Goal: Navigation & Orientation: Find specific page/section

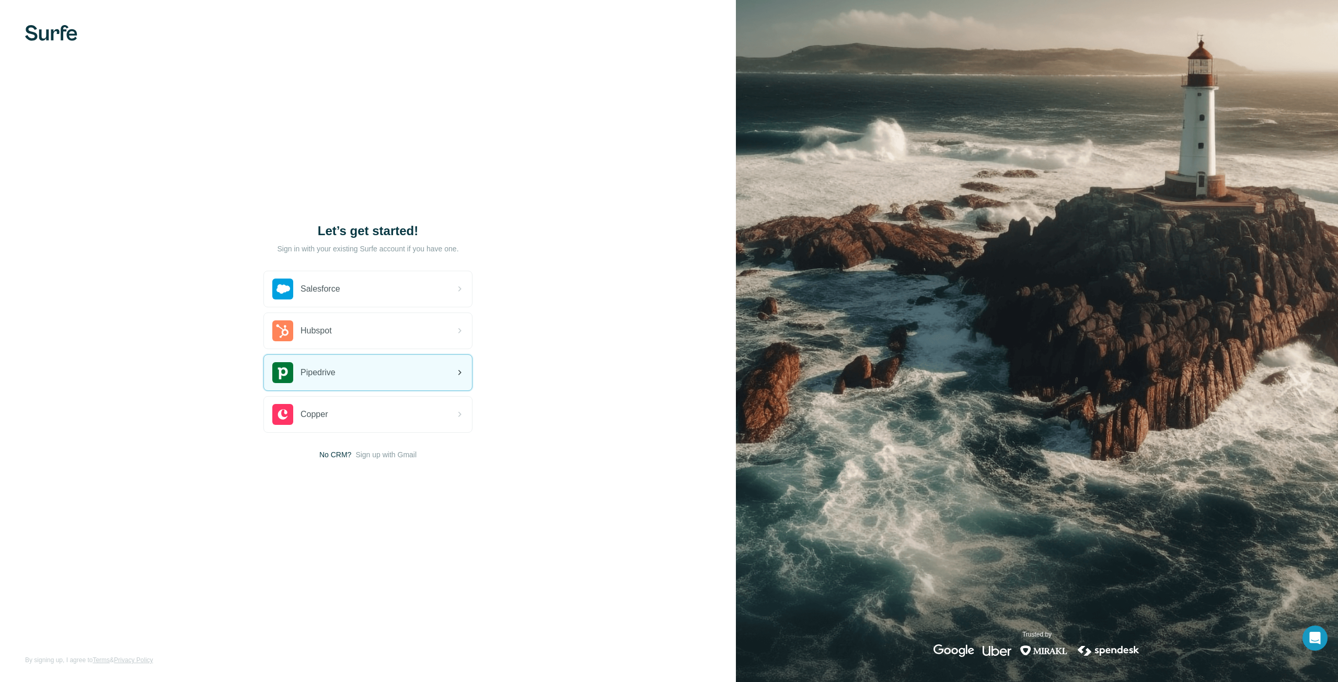
click at [368, 377] on div "Pipedrive" at bounding box center [368, 373] width 208 height 36
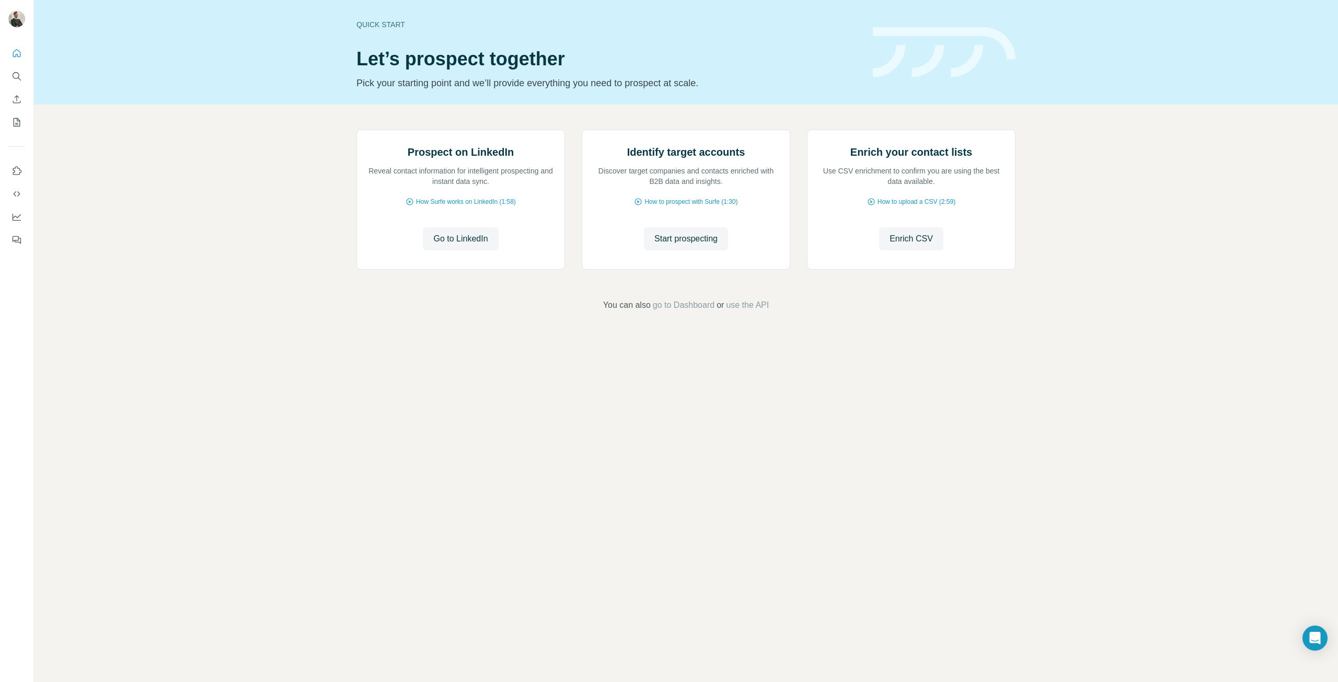
click at [243, 335] on div "Prospect on LinkedIn Reveal contact information for intelligent prospecting and…" at bounding box center [686, 221] width 1304 height 232
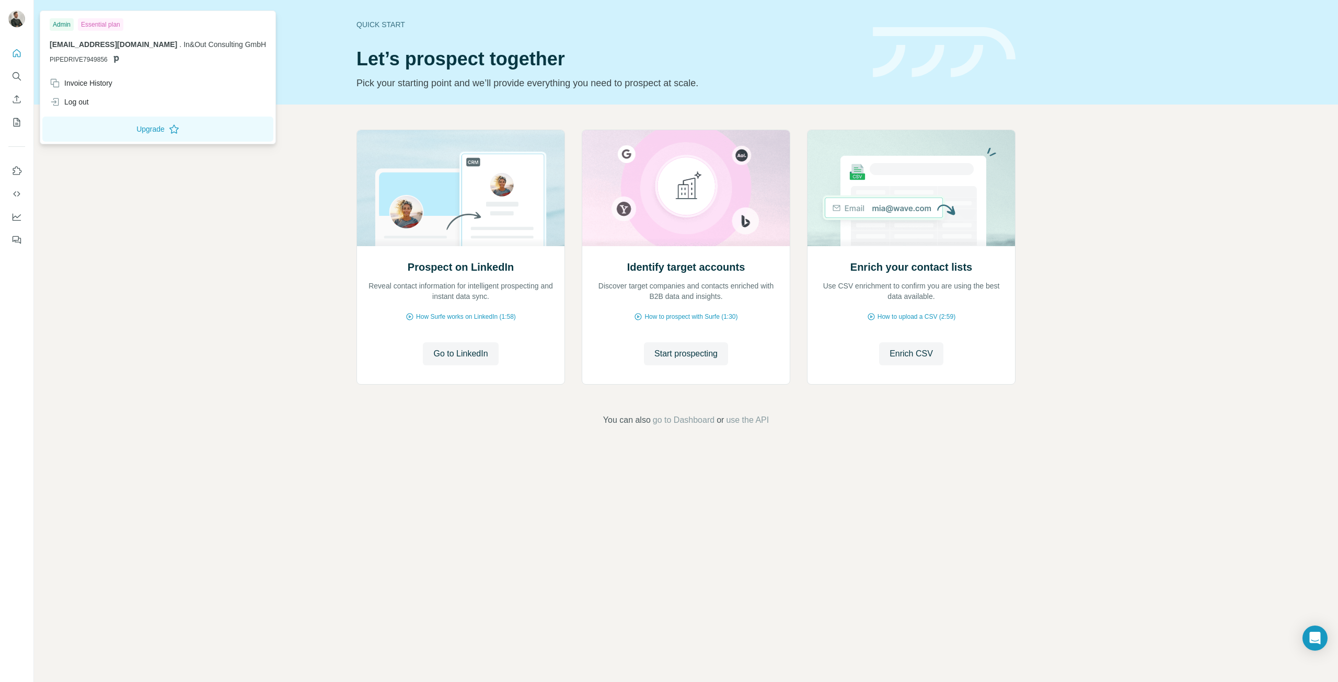
click at [15, 20] on img at bounding box center [16, 18] width 17 height 17
click at [252, 337] on div "Prospect on LinkedIn Reveal contact information for intelligent prospecting and…" at bounding box center [686, 278] width 1304 height 347
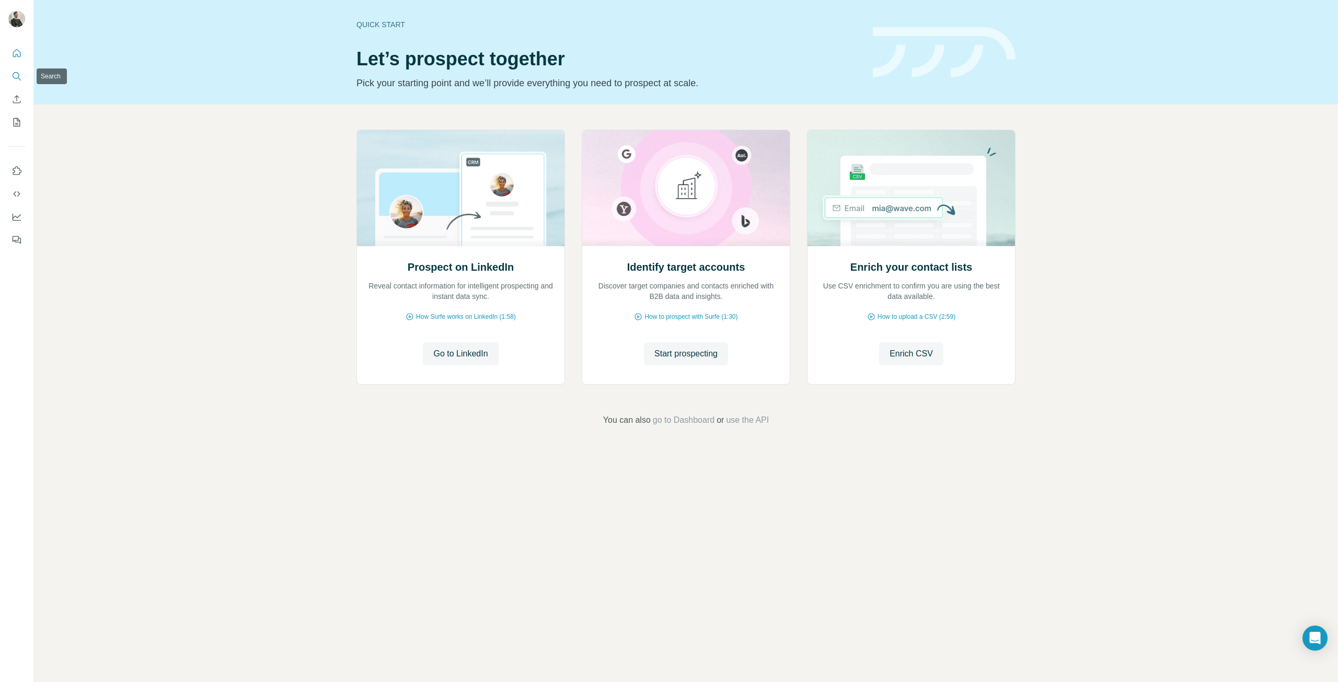
click at [16, 79] on icon "Search" at bounding box center [16, 76] width 10 height 10
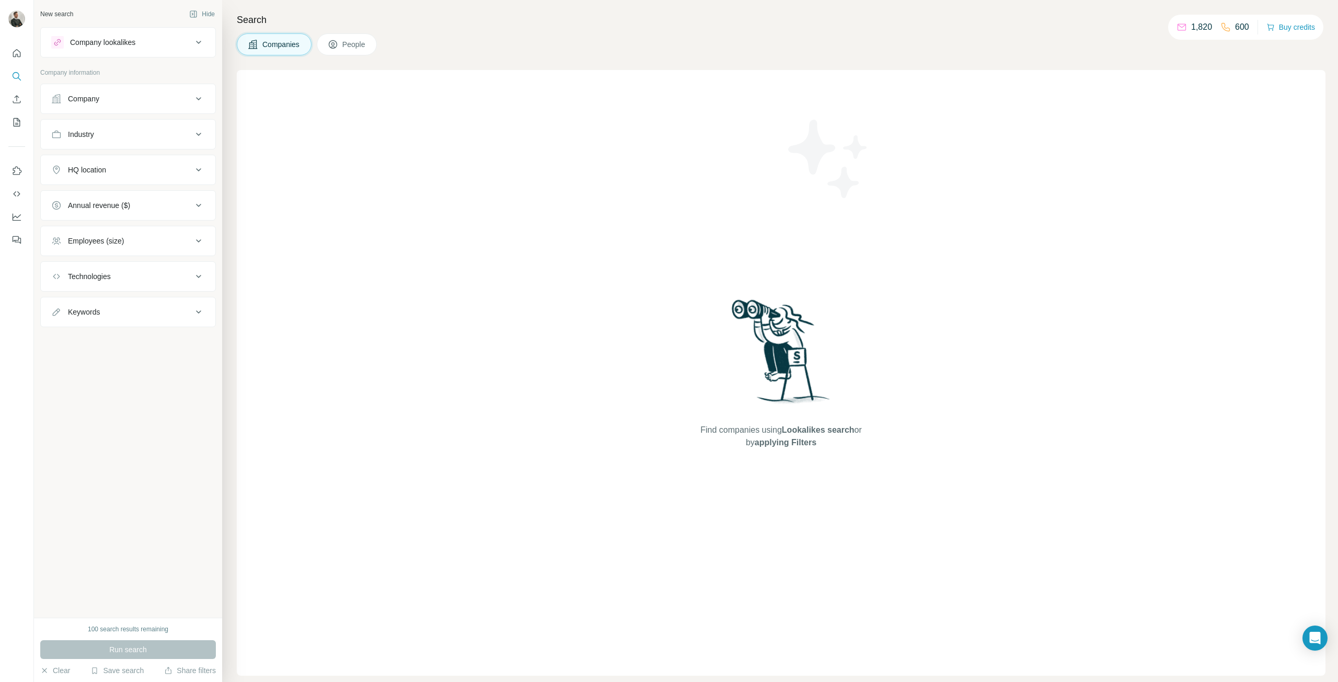
click at [357, 39] on button "People" at bounding box center [347, 44] width 61 height 22
click at [200, 41] on icon at bounding box center [198, 42] width 13 height 13
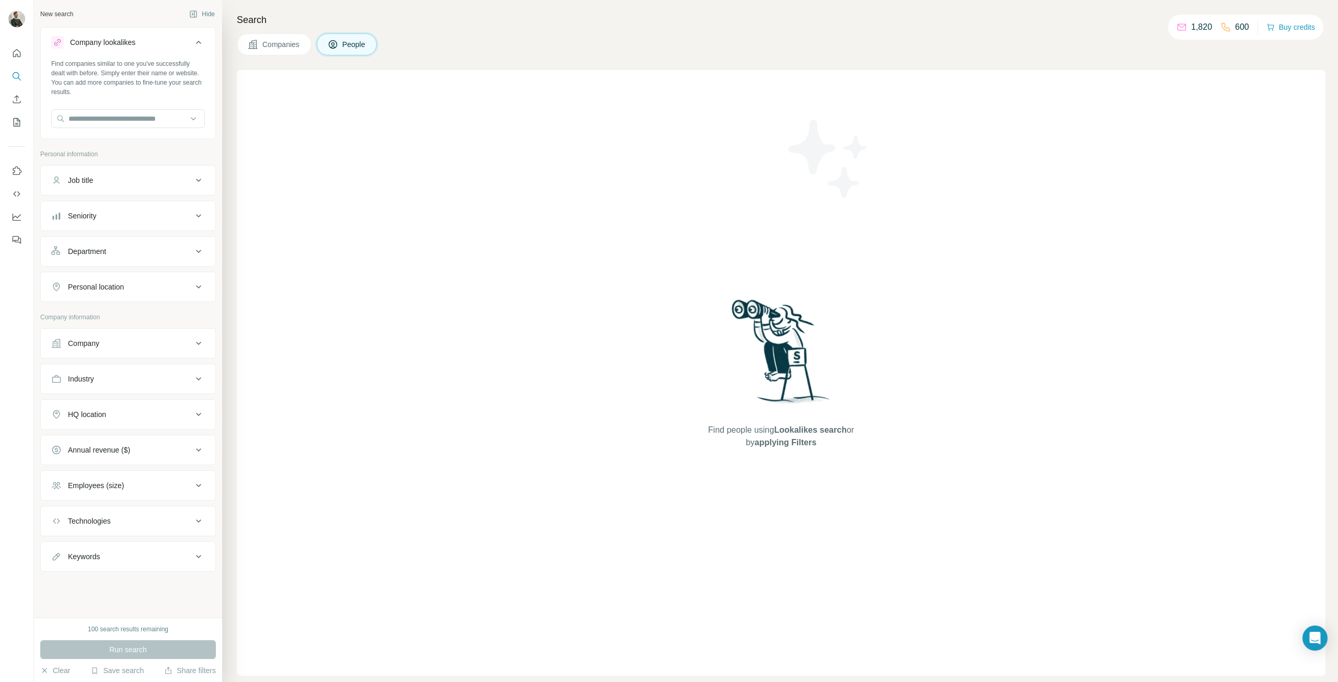
click at [297, 48] on span "Companies" at bounding box center [281, 44] width 38 height 10
click at [364, 42] on span "People" at bounding box center [354, 44] width 24 height 10
click at [286, 211] on div "Find people using Lookalikes search or by applying Filters" at bounding box center [781, 373] width 1089 height 606
click at [16, 100] on icon "Enrich CSV" at bounding box center [16, 99] width 10 height 10
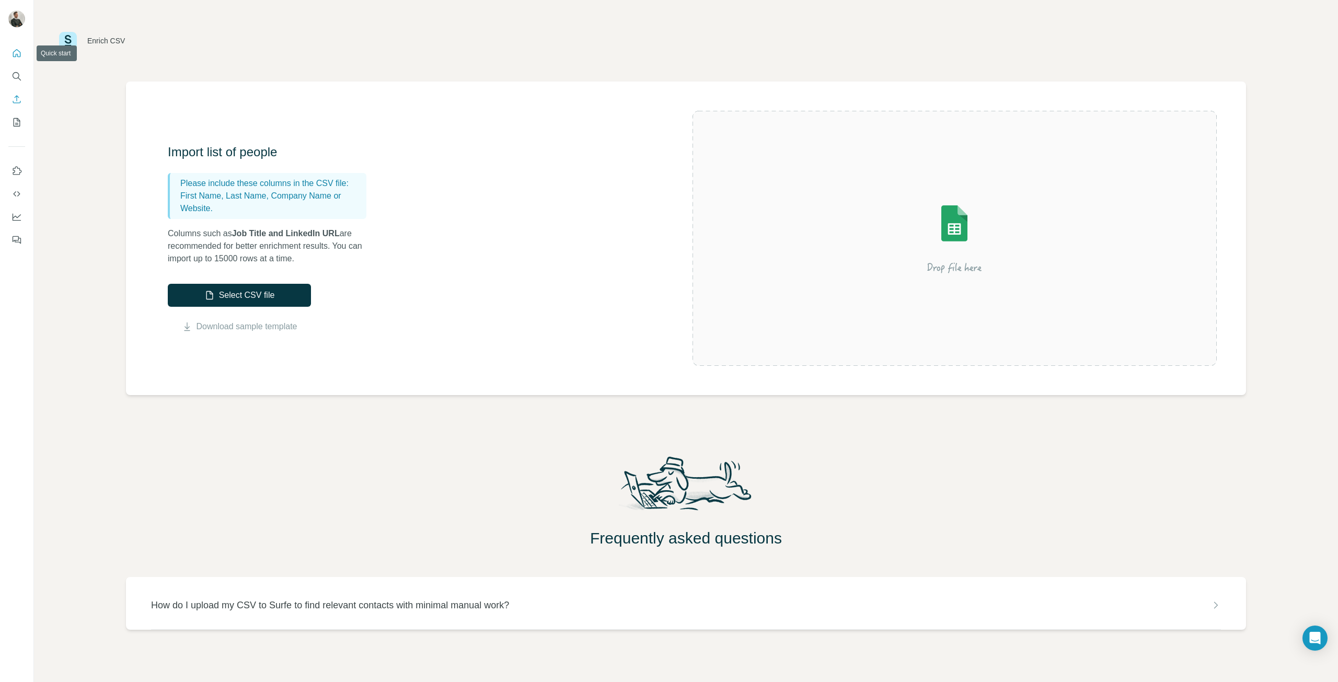
click at [18, 54] on icon "Quick start" at bounding box center [16, 53] width 10 height 10
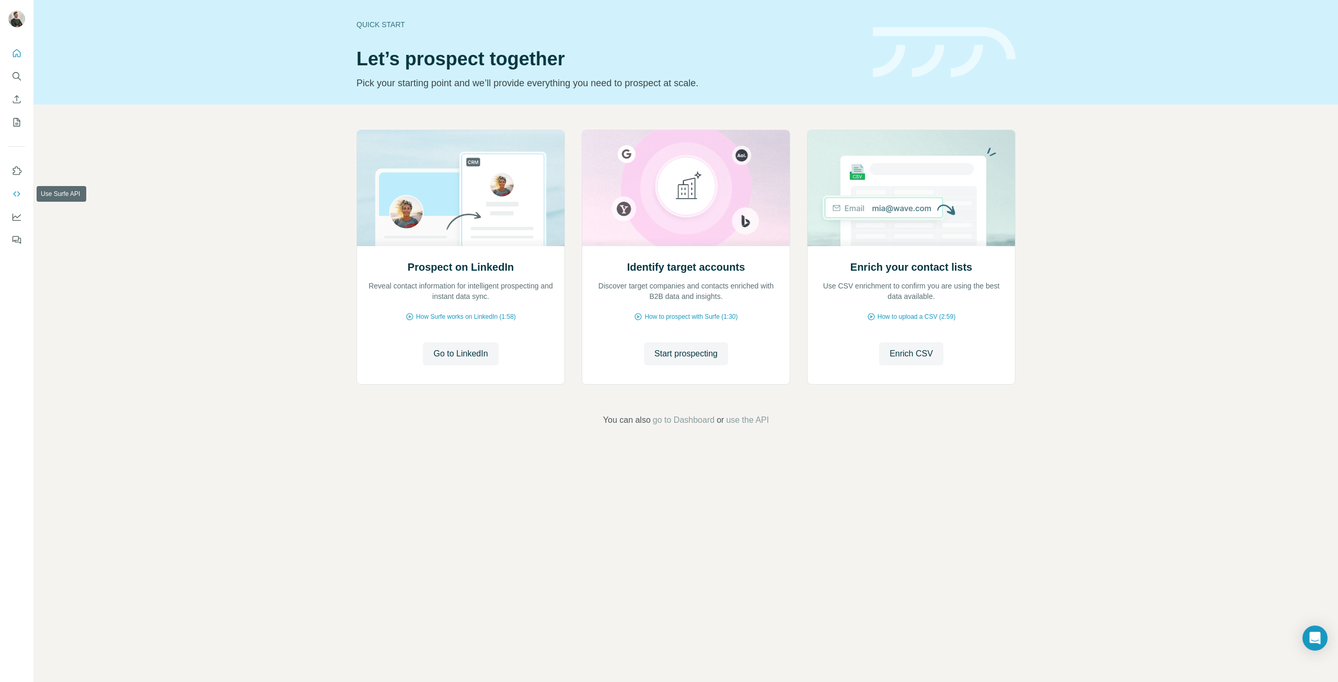
click at [15, 195] on icon "Use Surfe API" at bounding box center [16, 193] width 7 height 5
